Goal: Transaction & Acquisition: Obtain resource

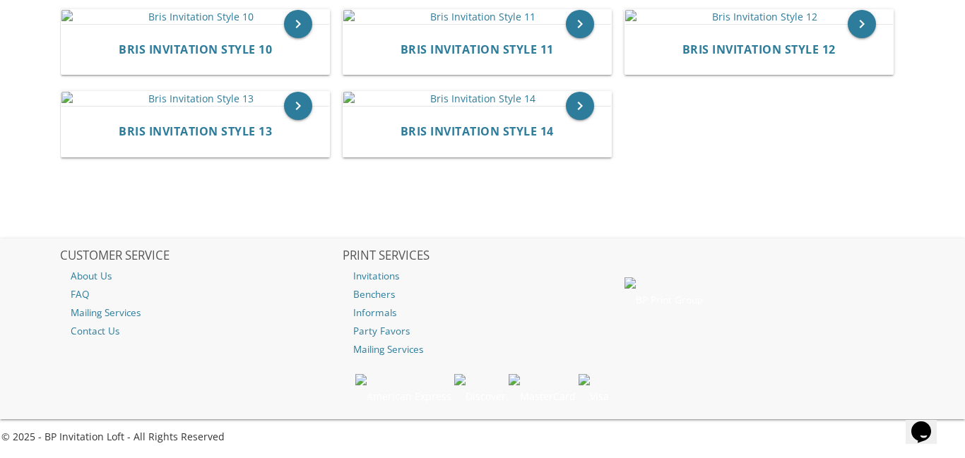
scroll to position [568, 0]
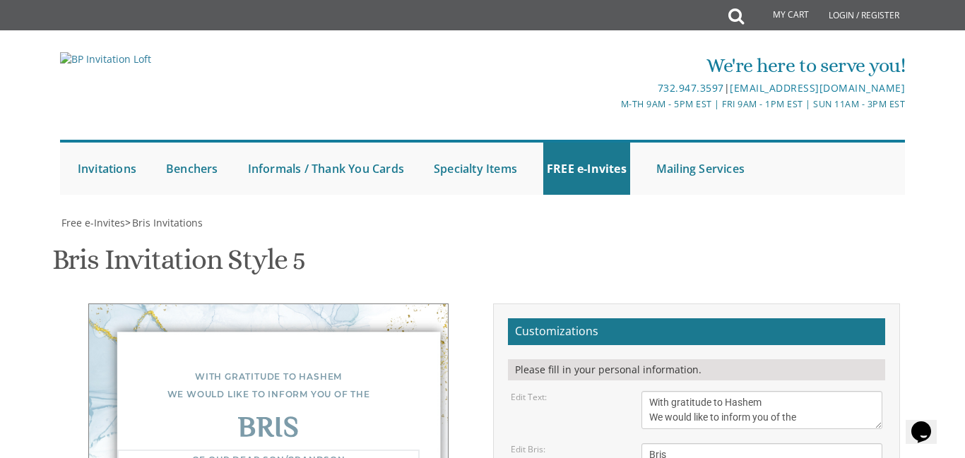
type textarea "Of our dear son/grandson [DATE] Shacharis at 7:25 • Bris at 8:15 Khal Zichron S…"
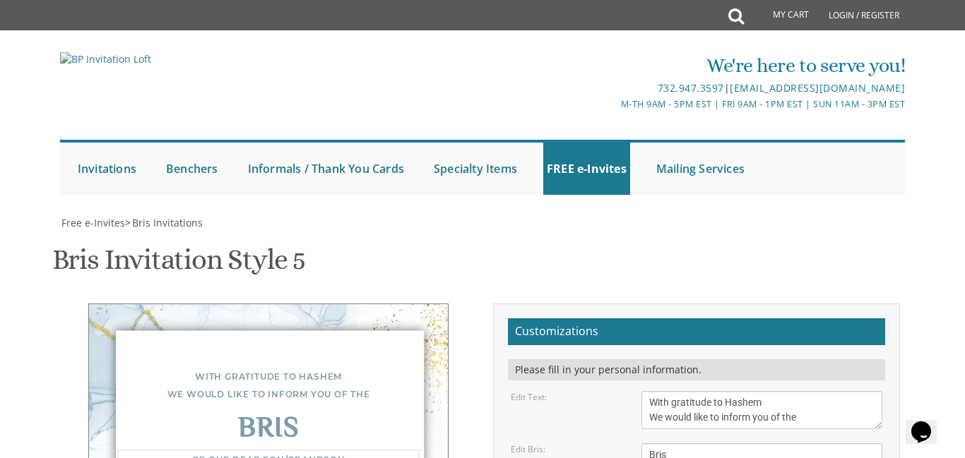
type textarea "[PERSON_NAME] & [PERSON_NAME] [PERSON_NAME] & [PERSON_NAME] [PERSON_NAME] & [PE…"
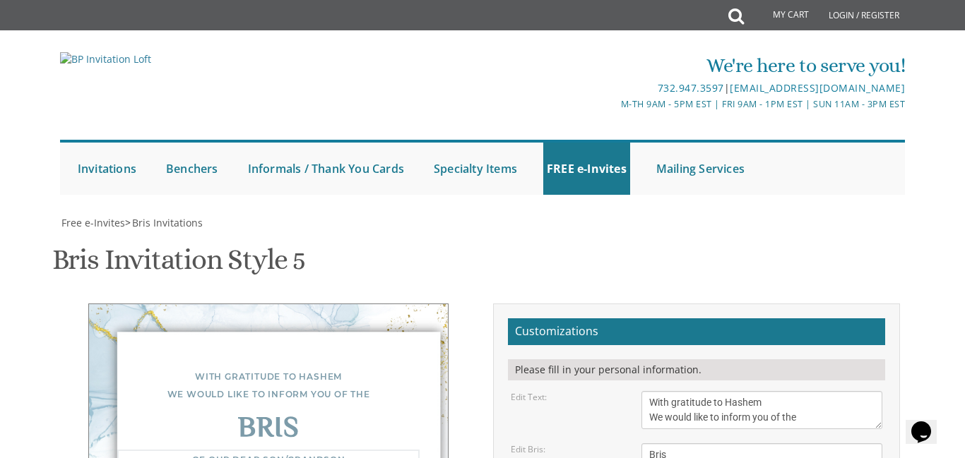
scroll to position [360, 0]
type textarea "Of our dear son/grandson [DATE] Shacharis at 7:25 • Bris at 8:15 Khal Zichron S…"
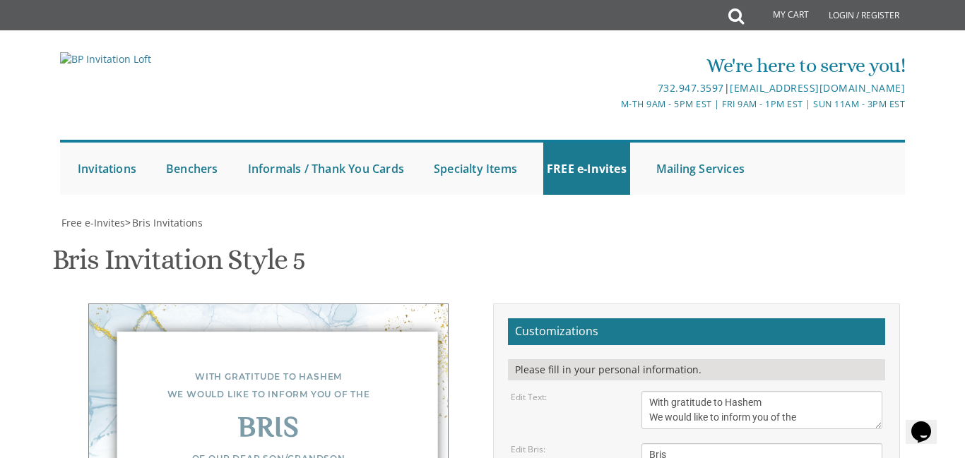
type input "[EMAIL_ADDRESS][DOMAIN_NAME]"
